Goal: Transaction & Acquisition: Purchase product/service

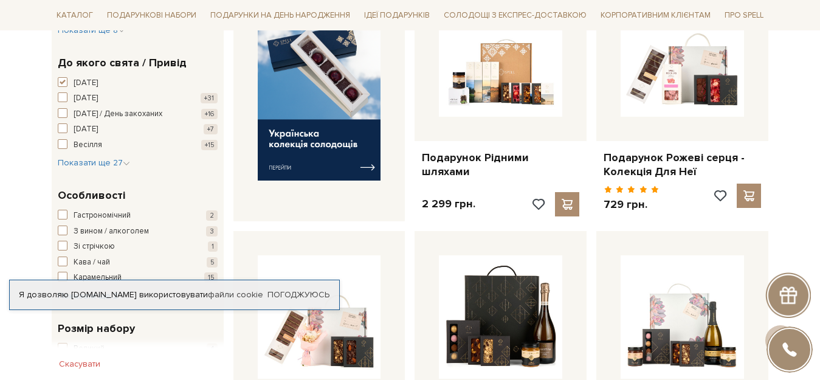
scroll to position [195, 0]
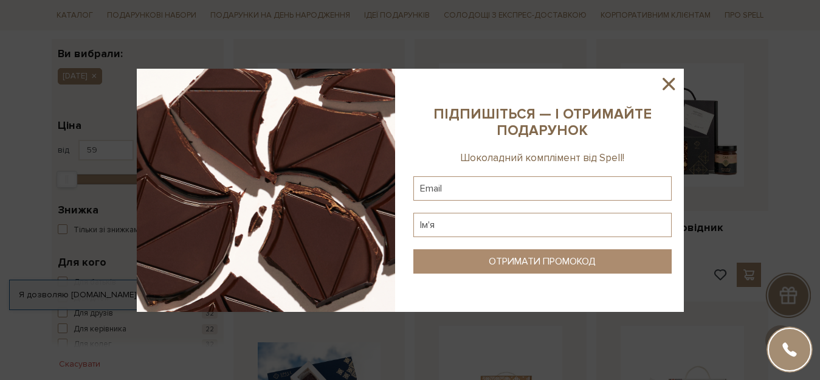
click at [667, 80] on icon at bounding box center [669, 84] width 12 height 12
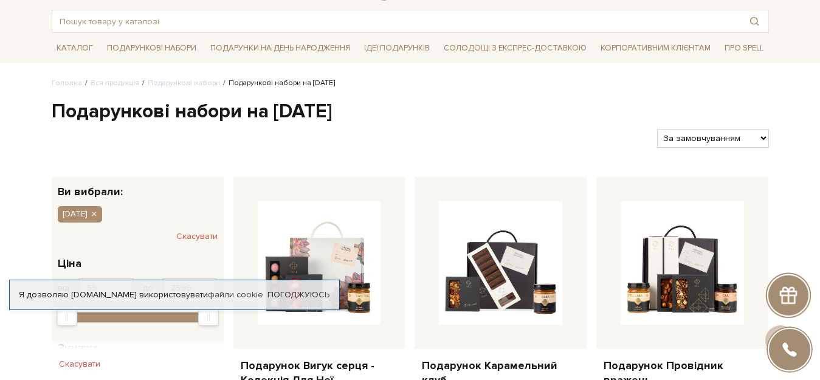
scroll to position [0, 0]
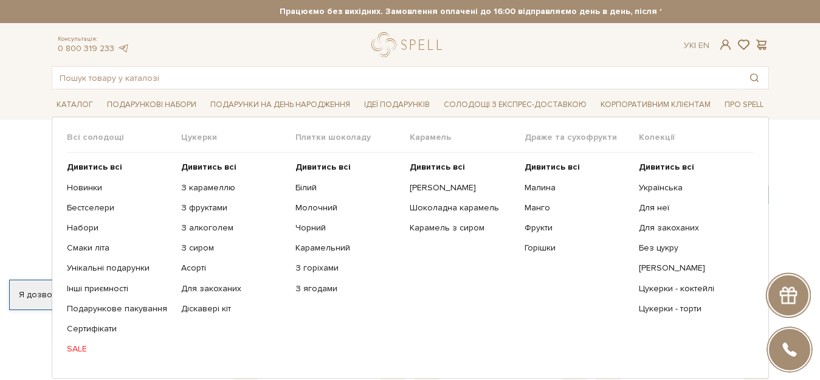
click at [78, 349] on link "SALE" at bounding box center [119, 349] width 105 height 11
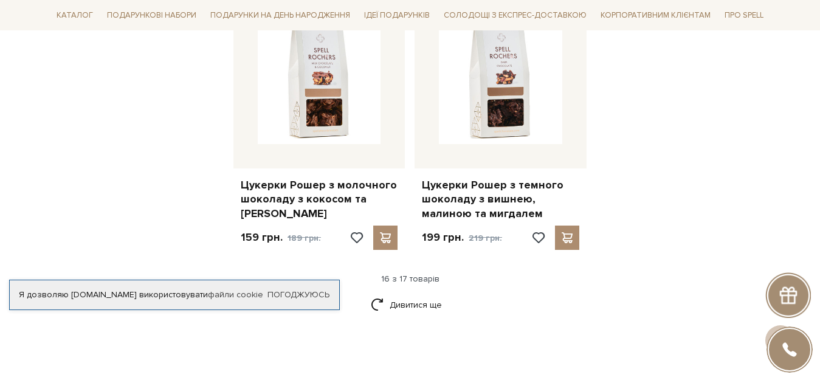
scroll to position [1565, 0]
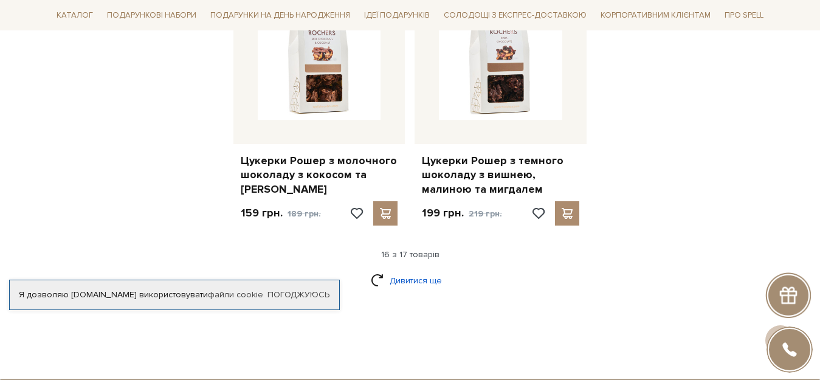
click at [404, 270] on link "Дивитися ще" at bounding box center [410, 280] width 79 height 21
